Goal: Entertainment & Leisure: Consume media (video, audio)

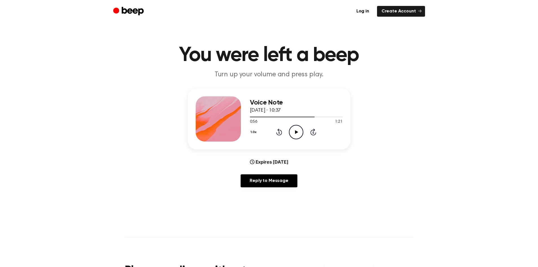
click at [294, 132] on icon "Play Audio" at bounding box center [296, 132] width 14 height 14
click at [292, 130] on icon "Play Audio" at bounding box center [296, 132] width 14 height 14
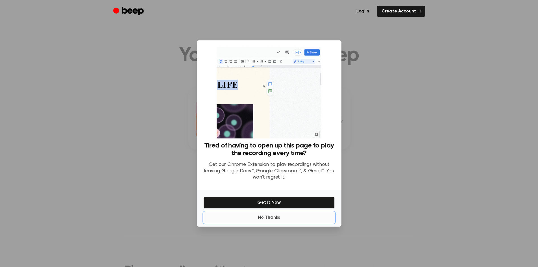
click at [286, 215] on button "No Thanks" at bounding box center [268, 217] width 131 height 11
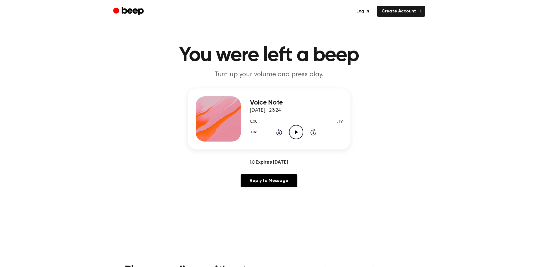
click at [296, 133] on icon at bounding box center [296, 132] width 3 height 4
drag, startPoint x: 283, startPoint y: 118, endPoint x: 255, endPoint y: 116, distance: 27.4
click at [253, 115] on div at bounding box center [296, 116] width 93 height 5
